Goal: Transaction & Acquisition: Download file/media

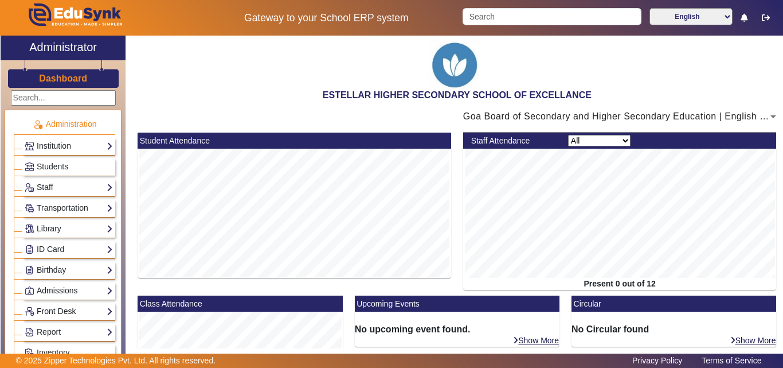
scroll to position [57, 0]
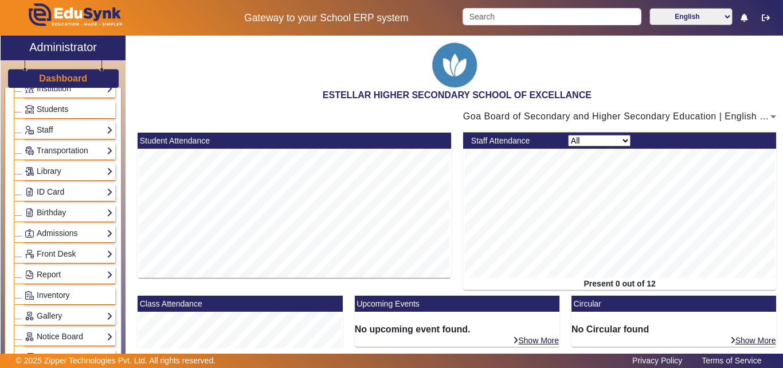
click at [60, 186] on link "ID Card" at bounding box center [69, 191] width 88 height 13
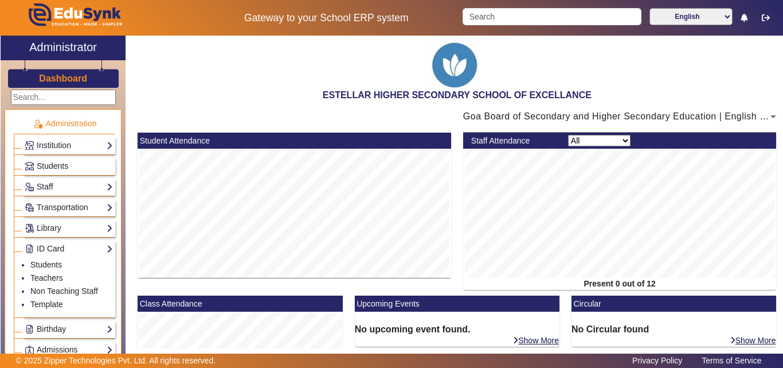
scroll to position [0, 0]
click at [71, 142] on link "Institution" at bounding box center [69, 145] width 88 height 13
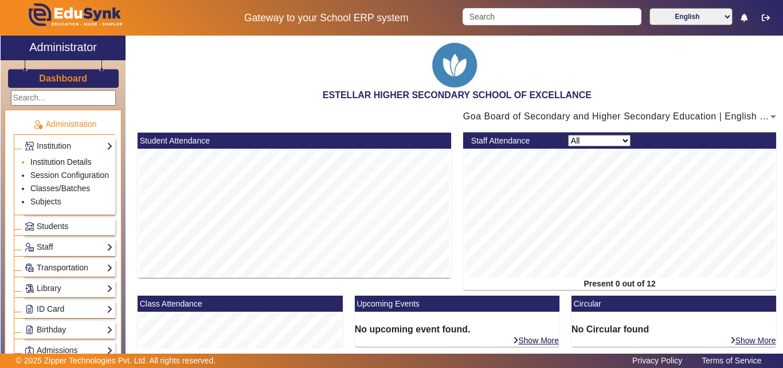
click at [69, 159] on link "Institution Details" at bounding box center [60, 161] width 61 height 9
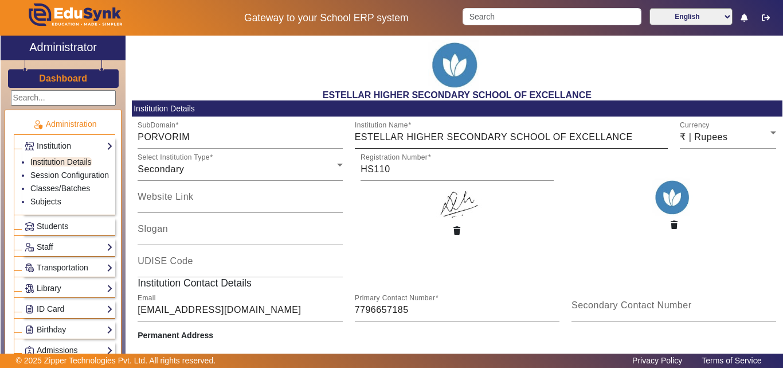
click at [612, 136] on input "ESTELLAR HIGHER SECONDARY SCHOOL OF EXCELLANCE" at bounding box center [512, 137] width 314 height 14
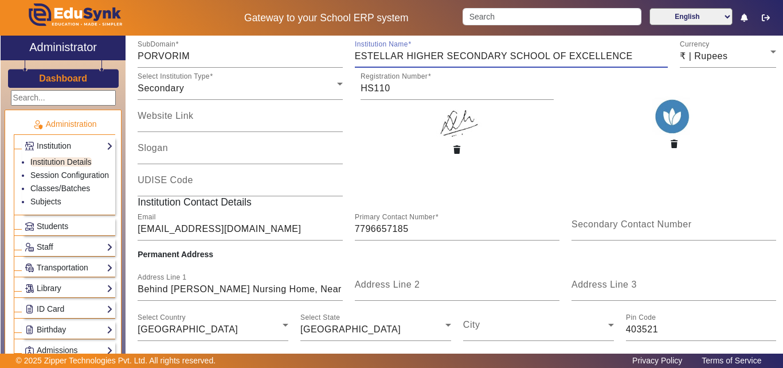
scroll to position [151, 0]
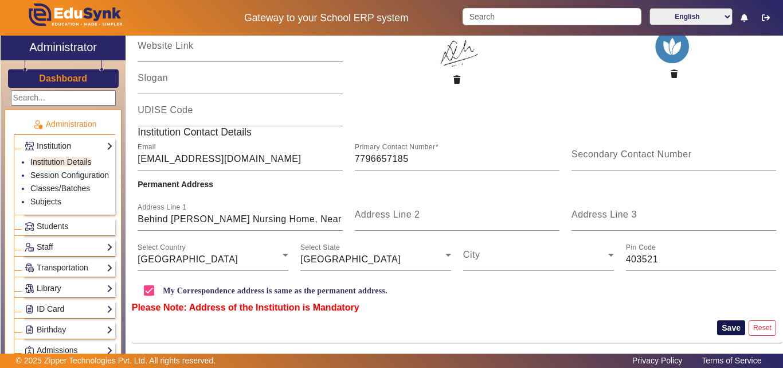
type input "ESTELLAR HIGHER SECONDARY SCHOOL OF EXCELLENCE"
click at [719, 328] on button "Save" at bounding box center [731, 327] width 28 height 15
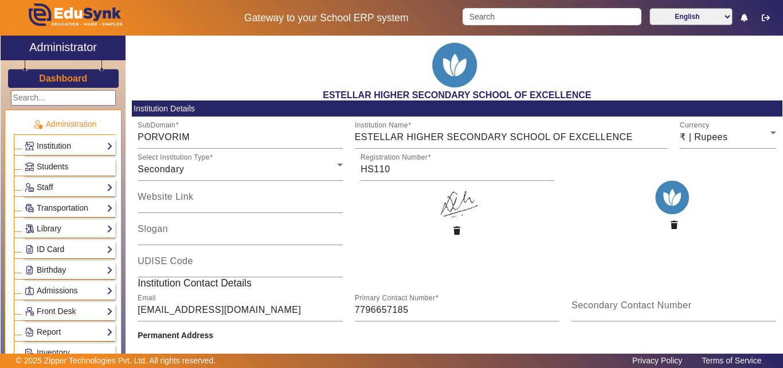
click at [69, 245] on link "ID Card" at bounding box center [69, 249] width 88 height 13
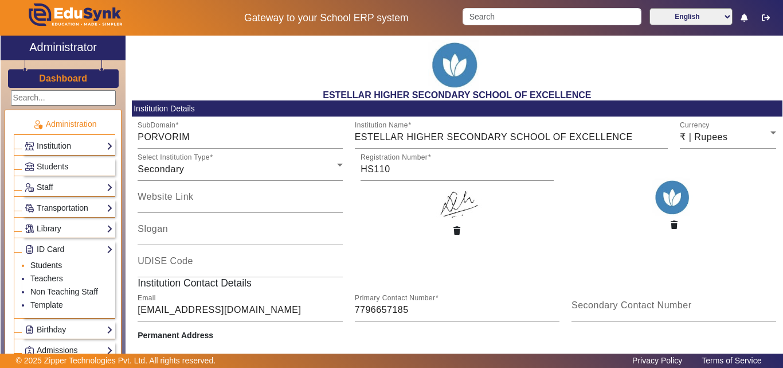
click at [52, 261] on link "Students" at bounding box center [46, 264] width 32 height 9
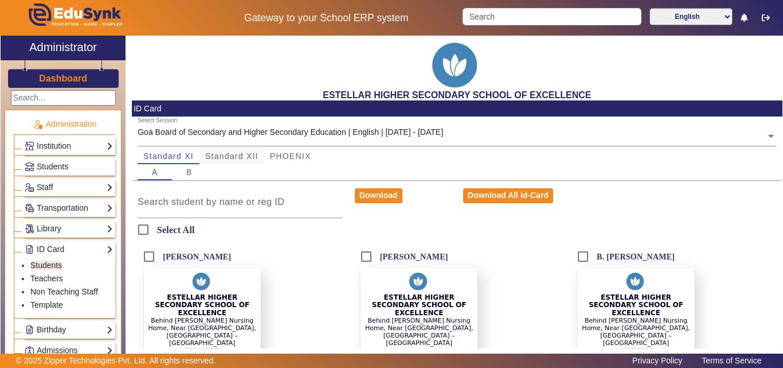
click at [214, 154] on span "Standard XII" at bounding box center [231, 156] width 53 height 8
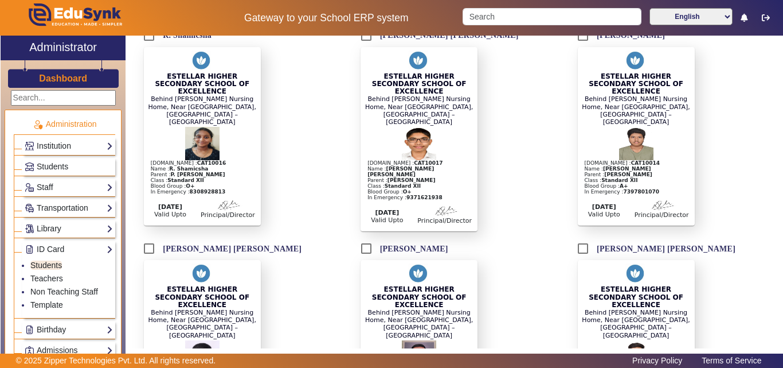
scroll to position [1032, 0]
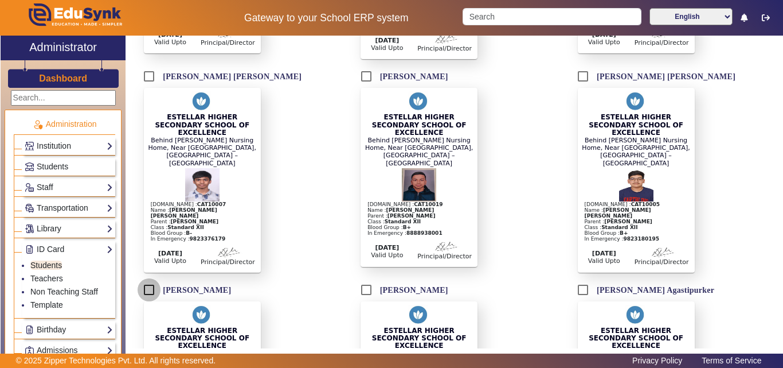
click at [146, 278] on input "Shreyasi Rao" at bounding box center [149, 289] width 23 height 23
checkbox input "true"
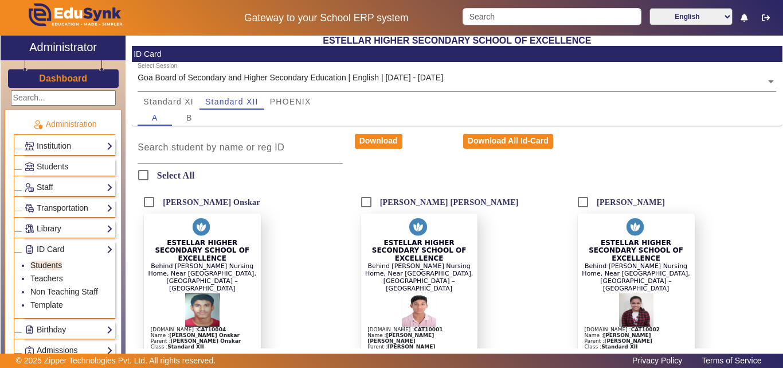
scroll to position [0, 0]
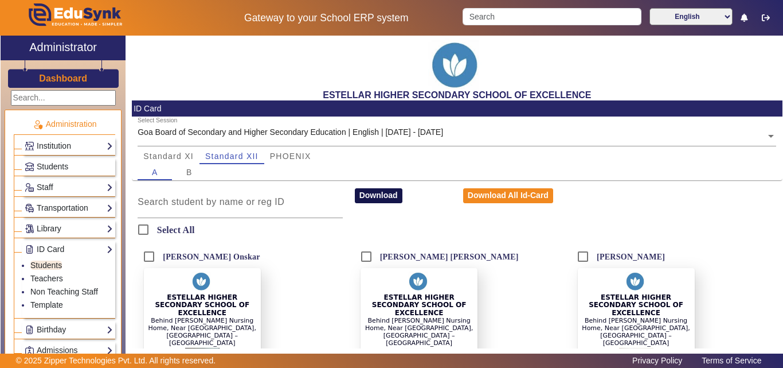
click at [381, 190] on button "Download" at bounding box center [379, 195] width 48 height 15
